Goal: Transaction & Acquisition: Purchase product/service

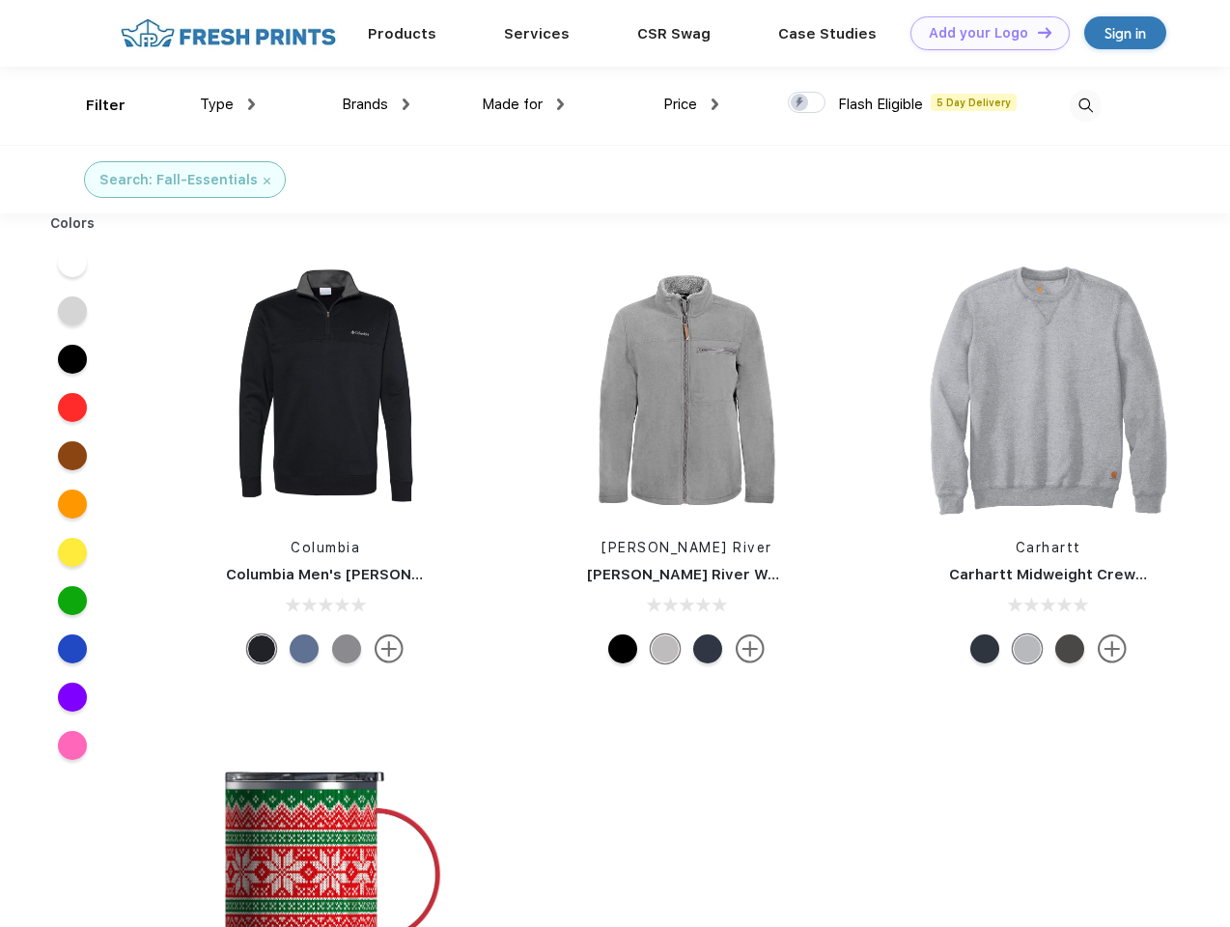
click at [983, 33] on link "Add your Logo Design Tool" at bounding box center [989, 33] width 159 height 34
click at [0, 0] on div "Design Tool" at bounding box center [0, 0] width 0 height 0
click at [1036, 32] on link "Add your Logo Design Tool" at bounding box center [989, 33] width 159 height 34
click at [93, 105] on div "Filter" at bounding box center [106, 106] width 40 height 22
click at [228, 104] on span "Type" at bounding box center [217, 104] width 34 height 17
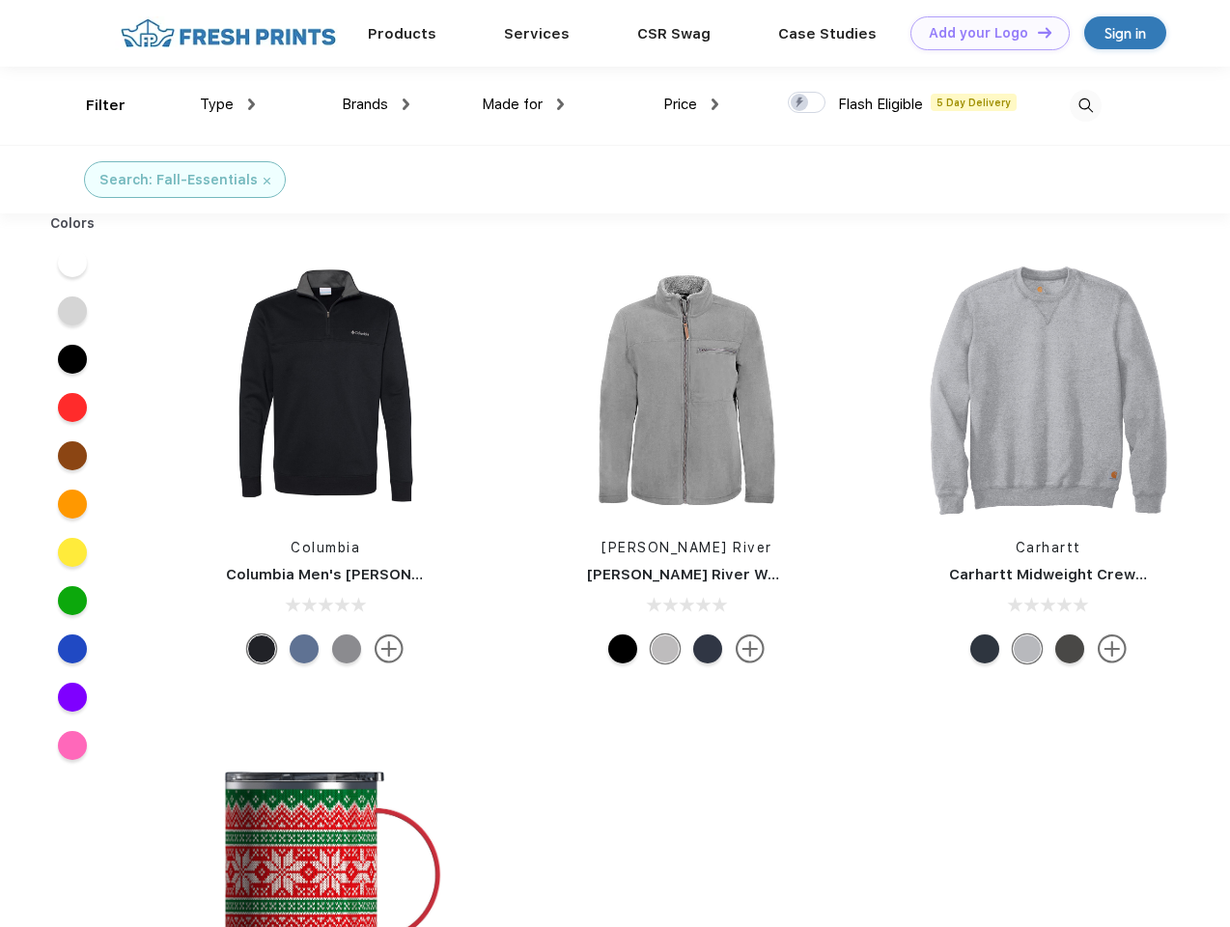
click at [376, 104] on span "Brands" at bounding box center [365, 104] width 46 height 17
click at [523, 104] on span "Made for" at bounding box center [512, 104] width 61 height 17
click at [691, 104] on span "Price" at bounding box center [680, 104] width 34 height 17
click at [807, 103] on div at bounding box center [807, 102] width 38 height 21
click at [800, 103] on input "checkbox" at bounding box center [794, 97] width 13 height 13
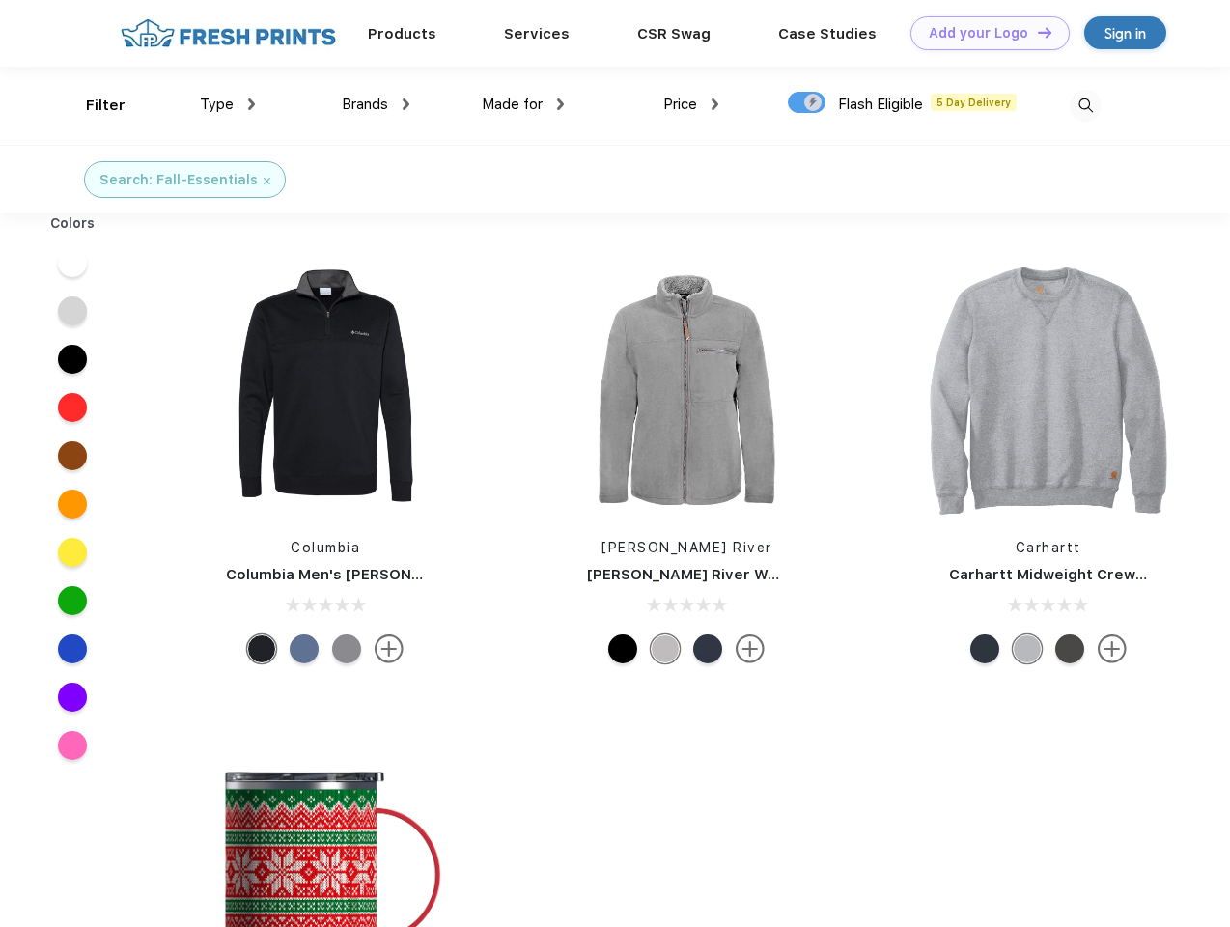
click at [1085, 105] on img at bounding box center [1086, 106] width 32 height 32
